Goal: Transaction & Acquisition: Purchase product/service

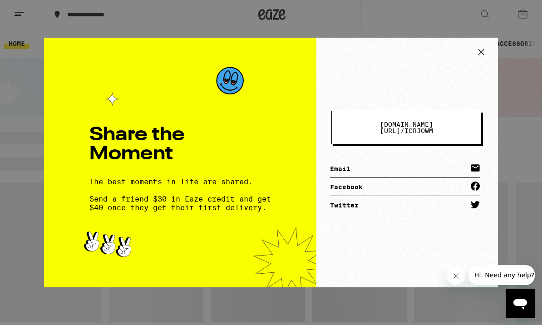
click at [479, 47] on icon at bounding box center [482, 52] width 14 height 14
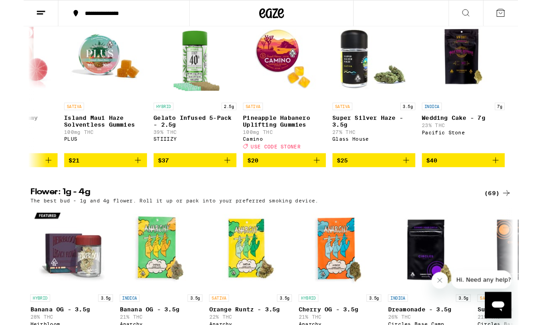
scroll to position [0, 3592]
